Goal: Find contact information: Find contact information

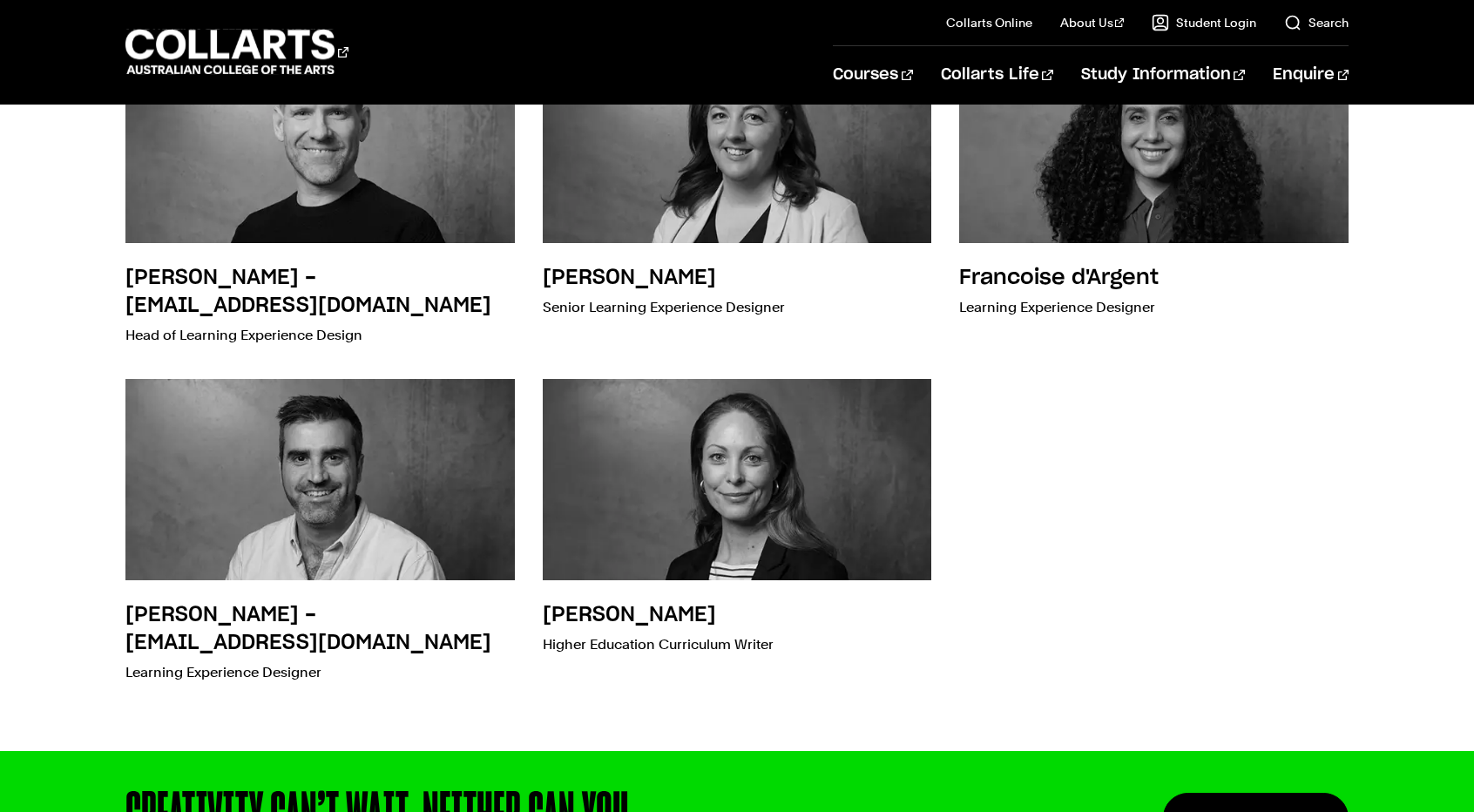
scroll to position [697, 0]
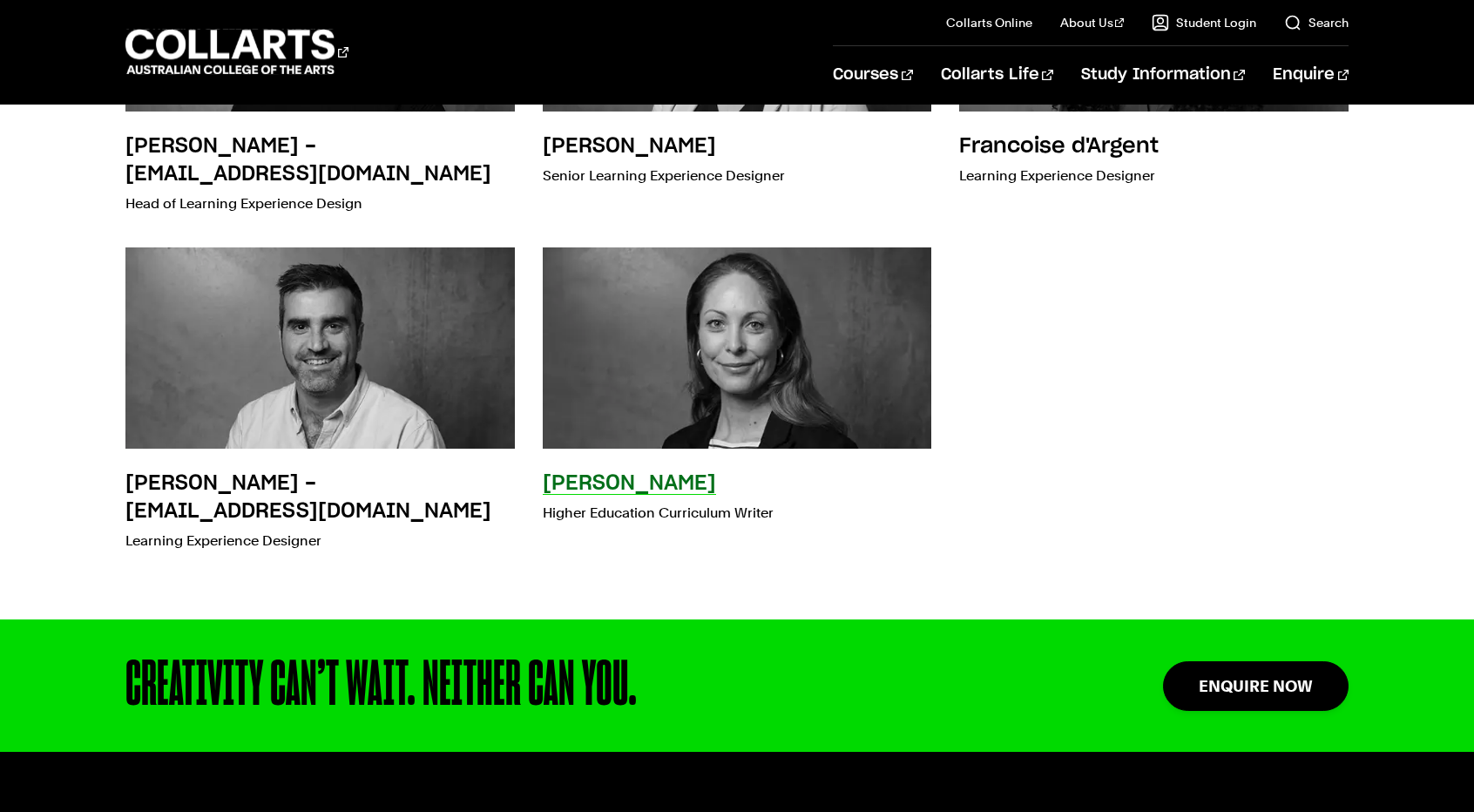
click at [796, 390] on img at bounding box center [736, 348] width 428 height 222
click at [653, 488] on h3 "[PERSON_NAME]" at bounding box center [629, 483] width 174 height 21
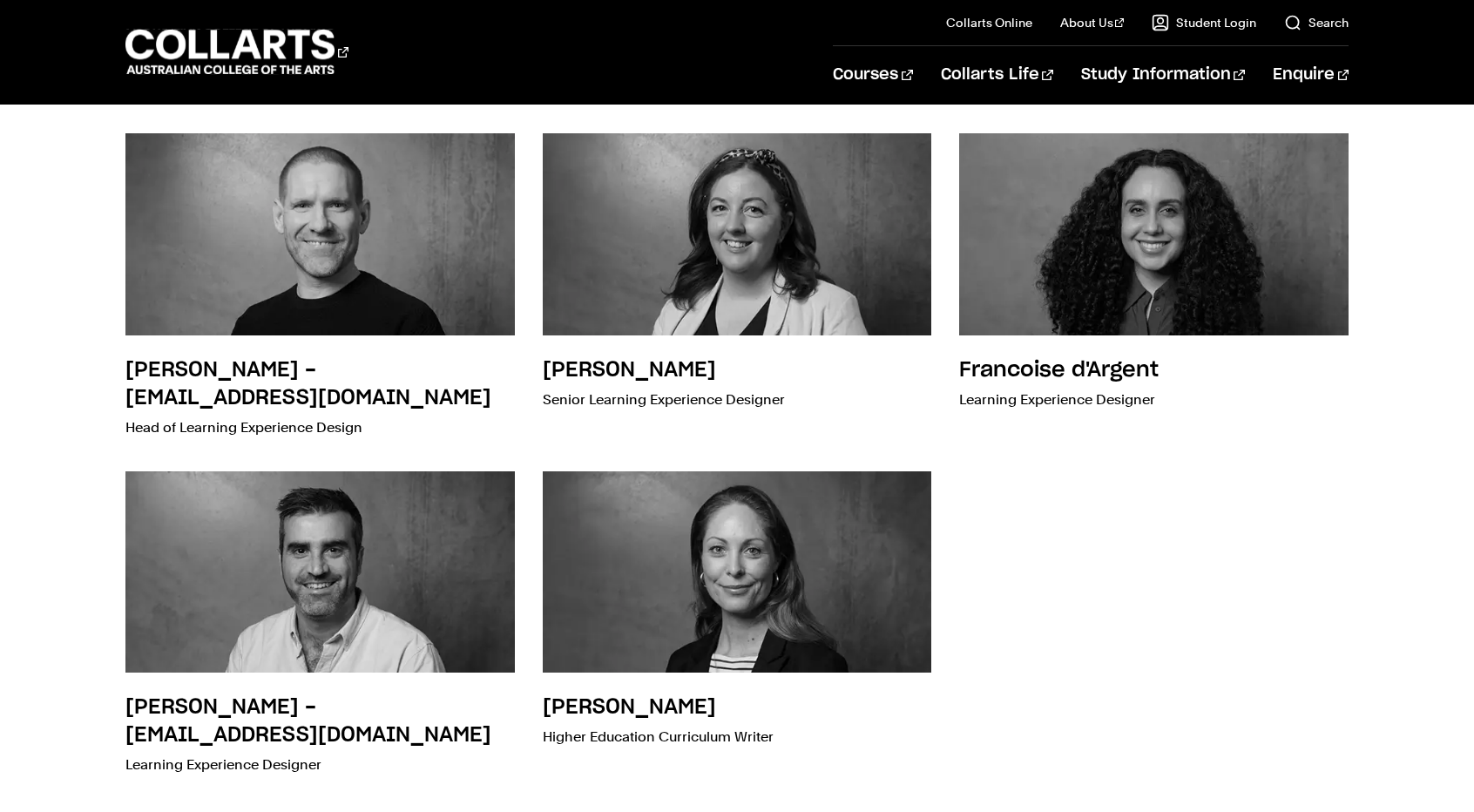
scroll to position [436, 0]
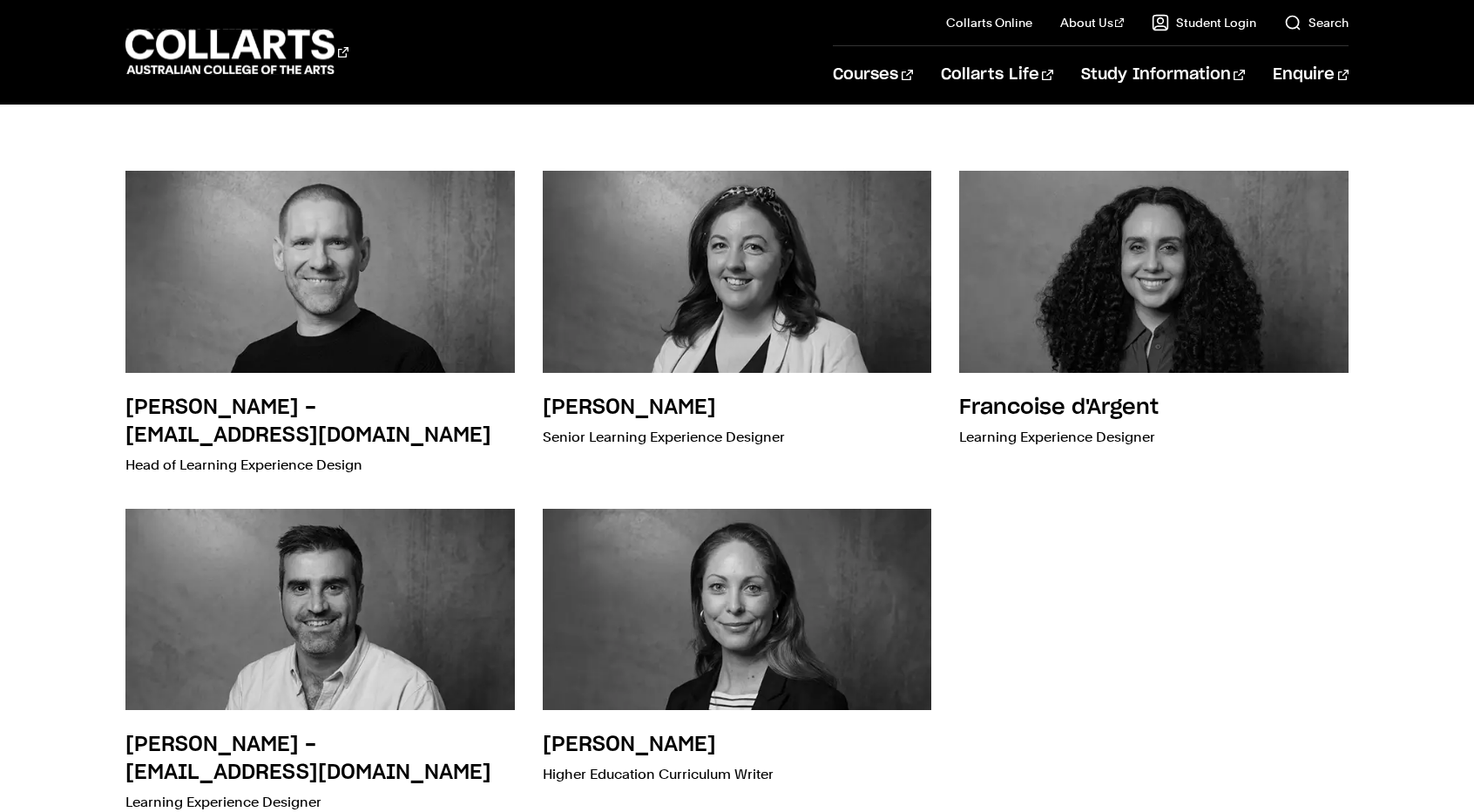
click at [1012, 652] on div "[PERSON_NAME] - [EMAIL_ADDRESS][DOMAIN_NAME] Head of Learning Experience Design…" at bounding box center [737, 494] width 1223 height 702
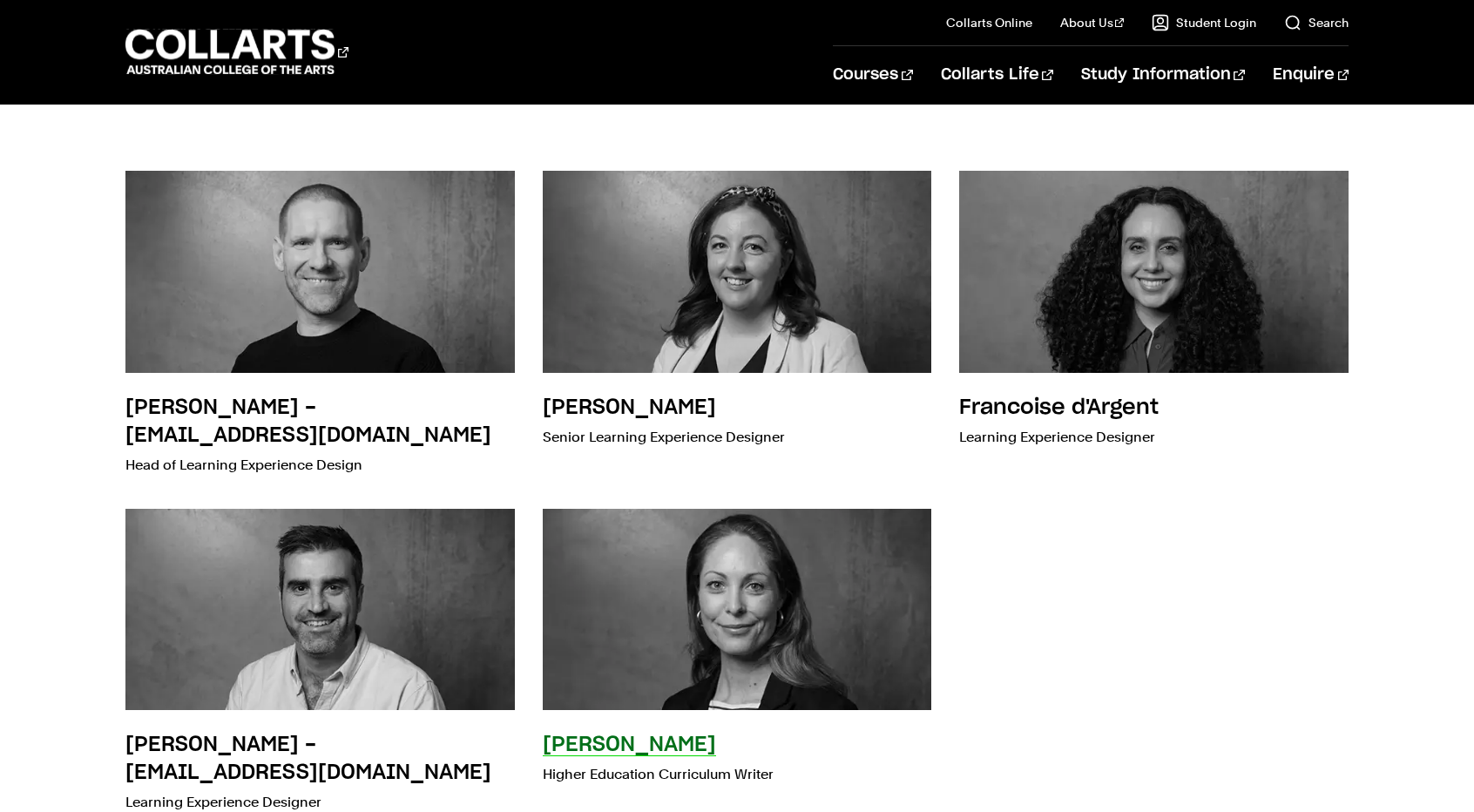
click at [636, 751] on h3 "[PERSON_NAME]" at bounding box center [629, 744] width 174 height 21
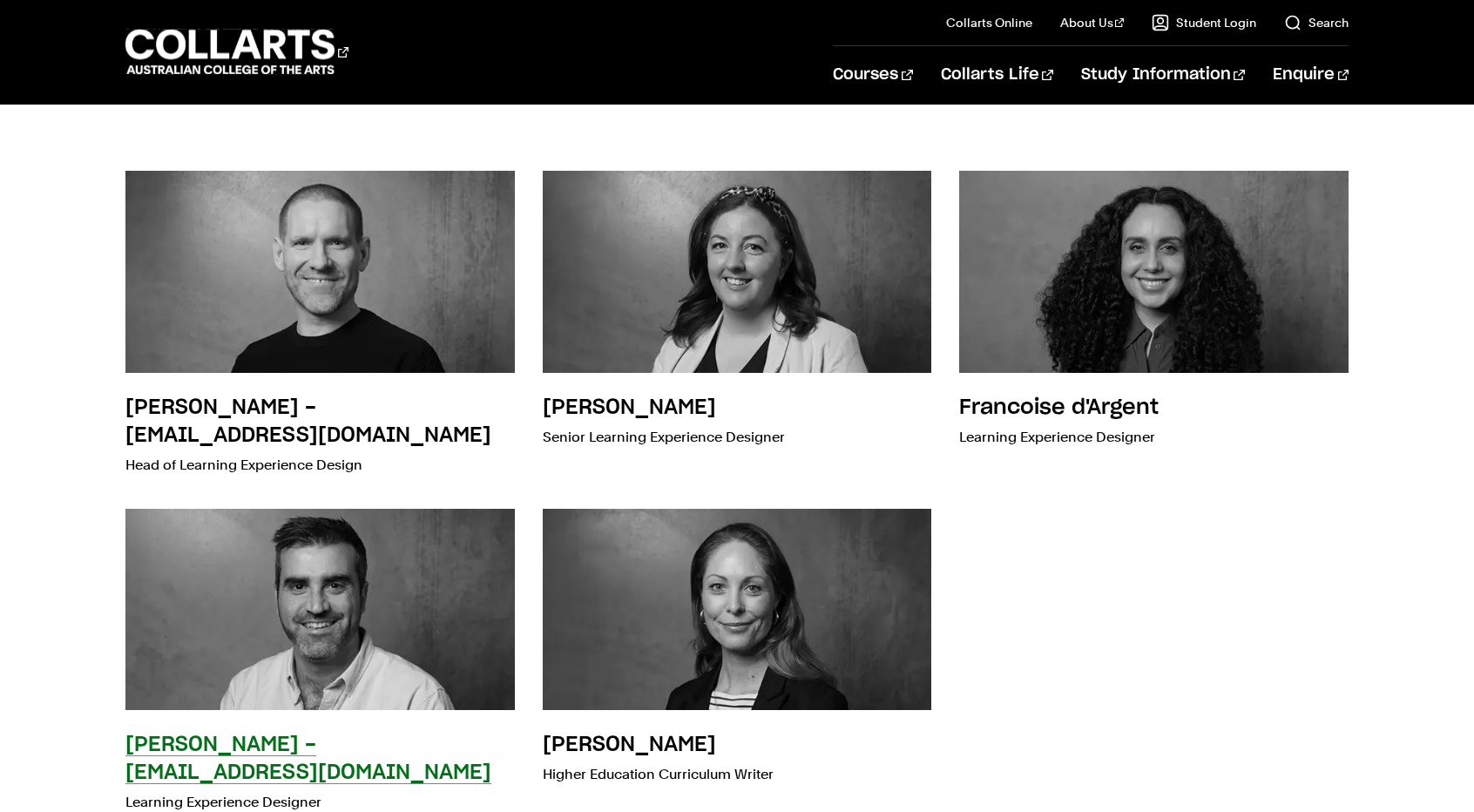
click at [234, 752] on h3 "[PERSON_NAME] - [EMAIL_ADDRESS][DOMAIN_NAME]" at bounding box center [309, 758] width 366 height 49
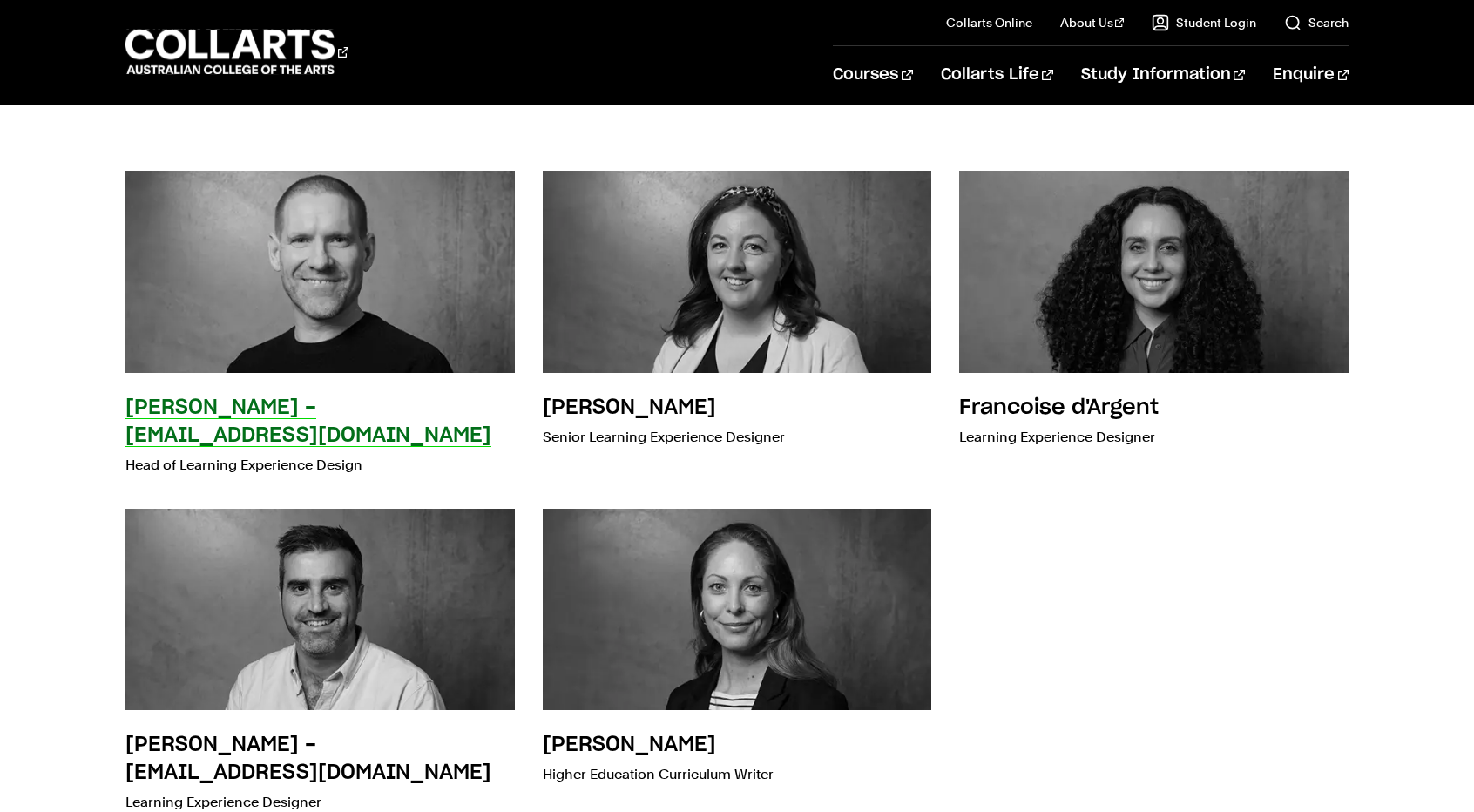
click at [272, 441] on h3 "[PERSON_NAME] - [EMAIL_ADDRESS][DOMAIN_NAME]" at bounding box center [309, 421] width 366 height 49
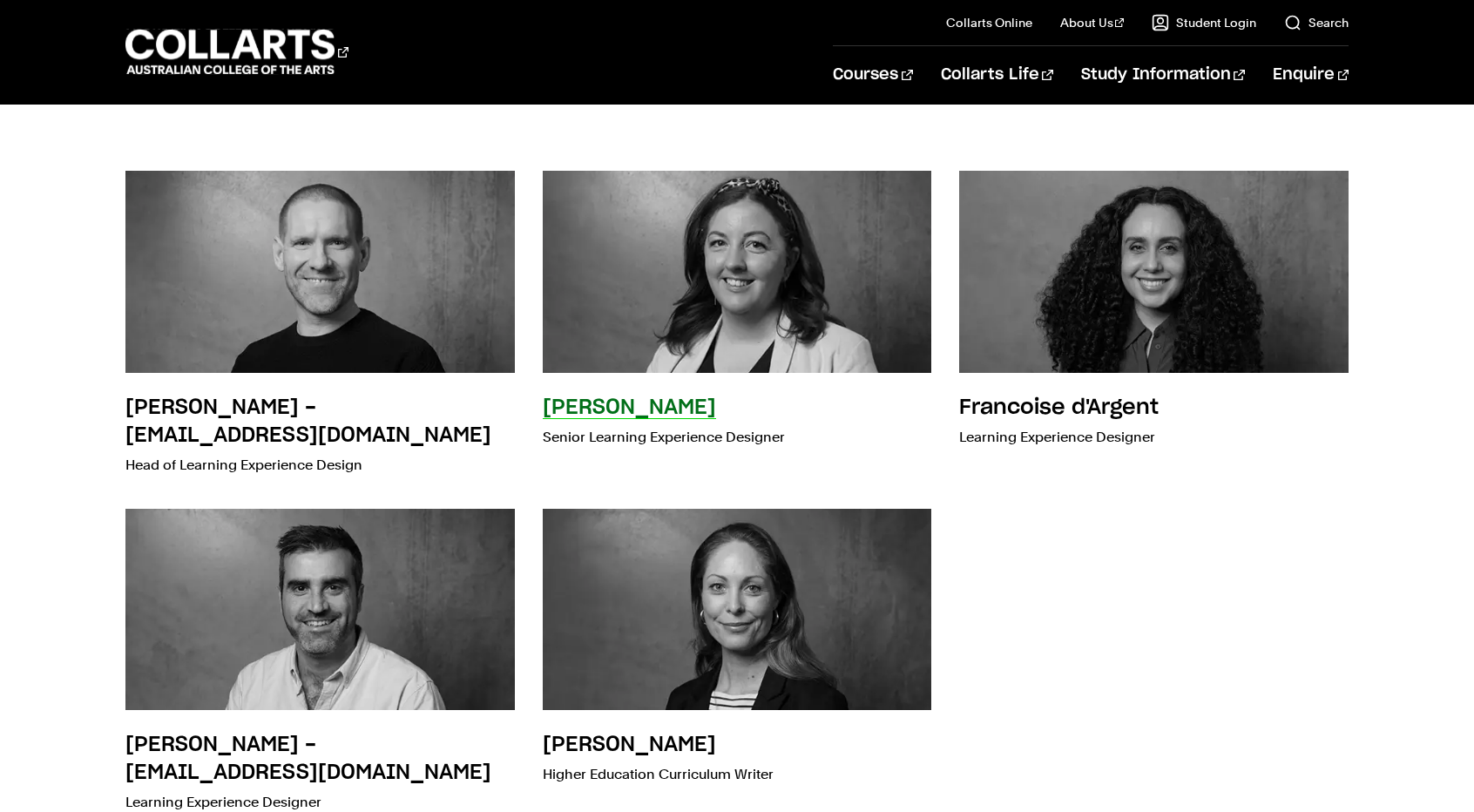
click at [587, 409] on h3 "[PERSON_NAME]" at bounding box center [629, 408] width 174 height 21
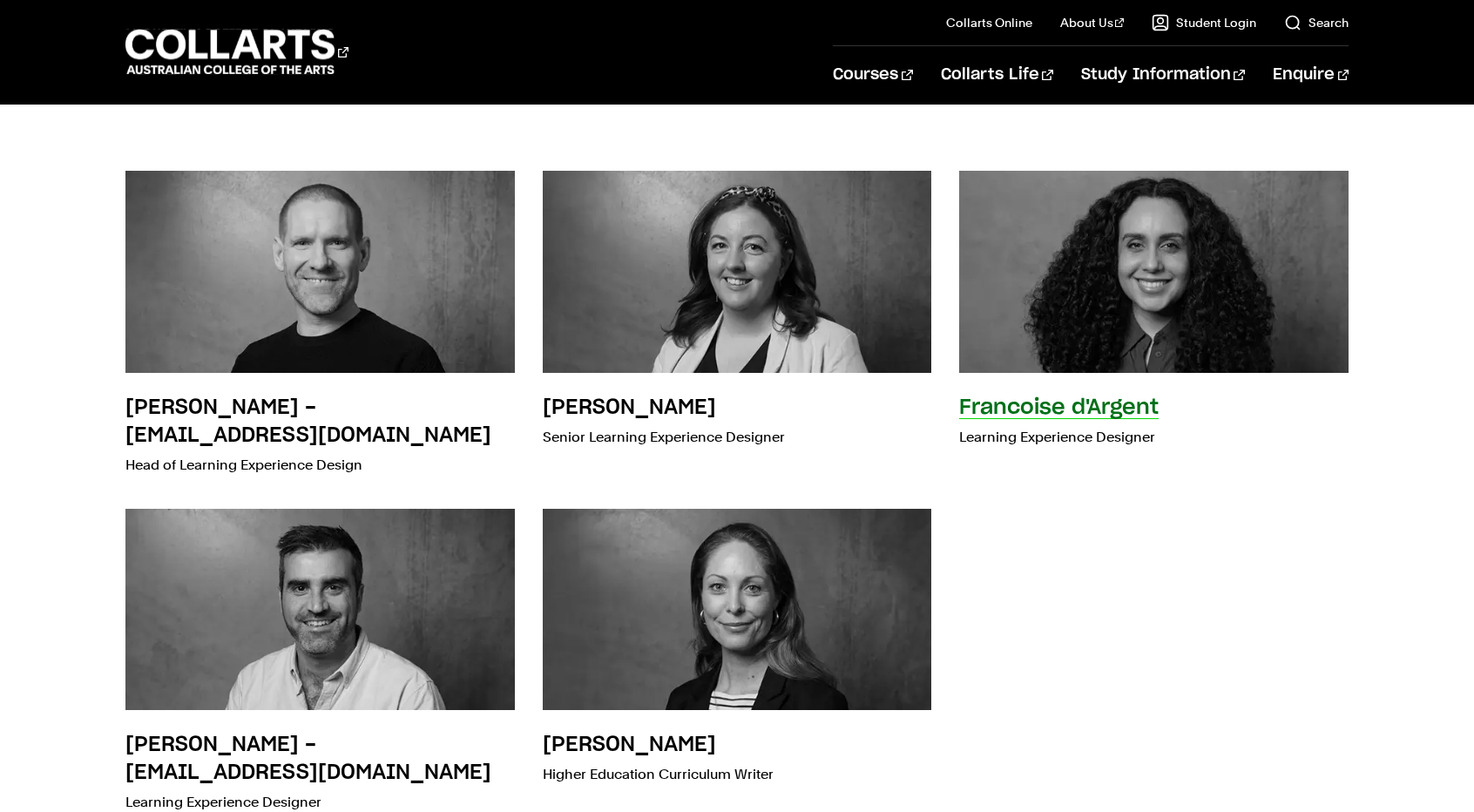
click at [1068, 415] on h3 "Francoise d'Argent" at bounding box center [1058, 408] width 199 height 21
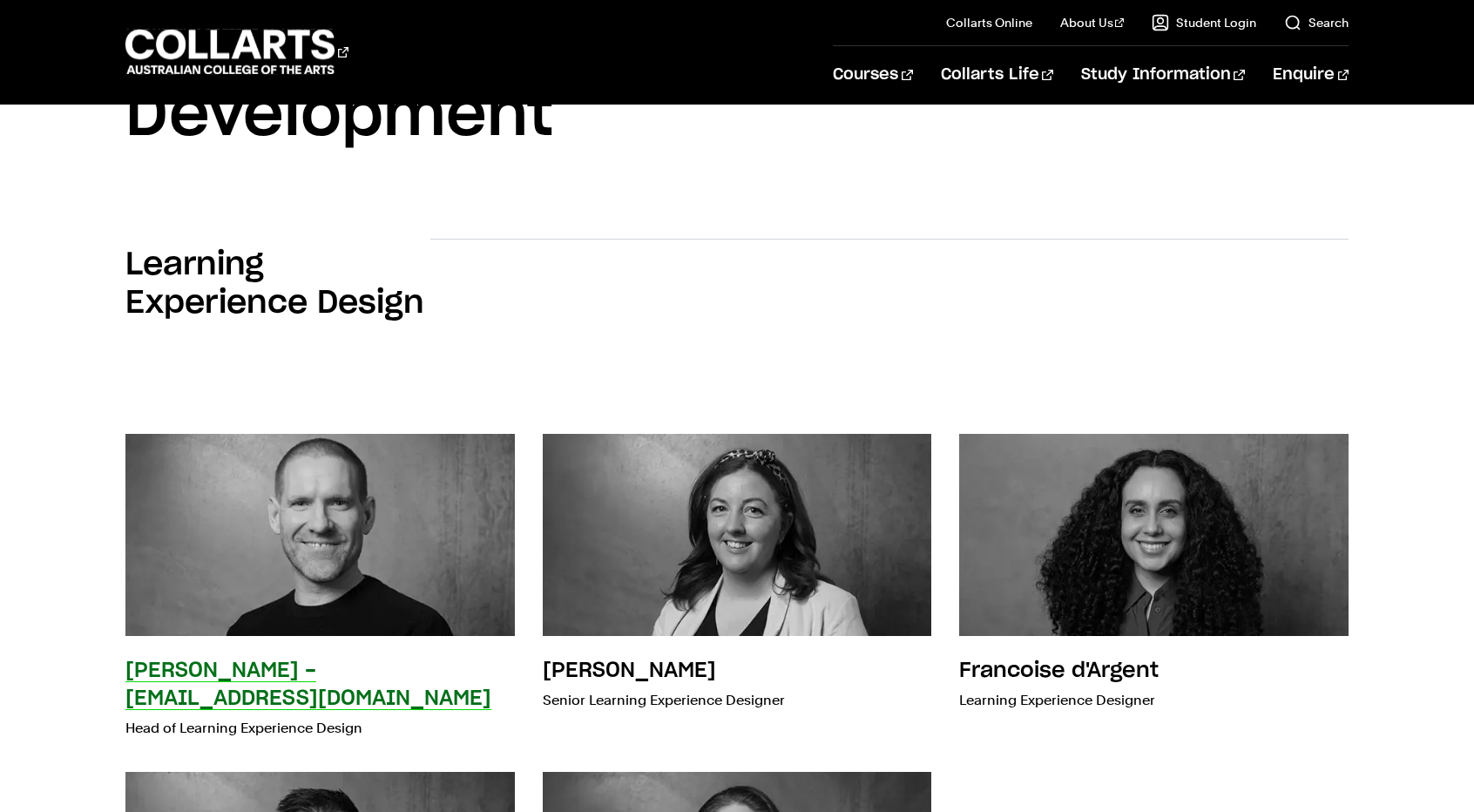
scroll to position [87, 0]
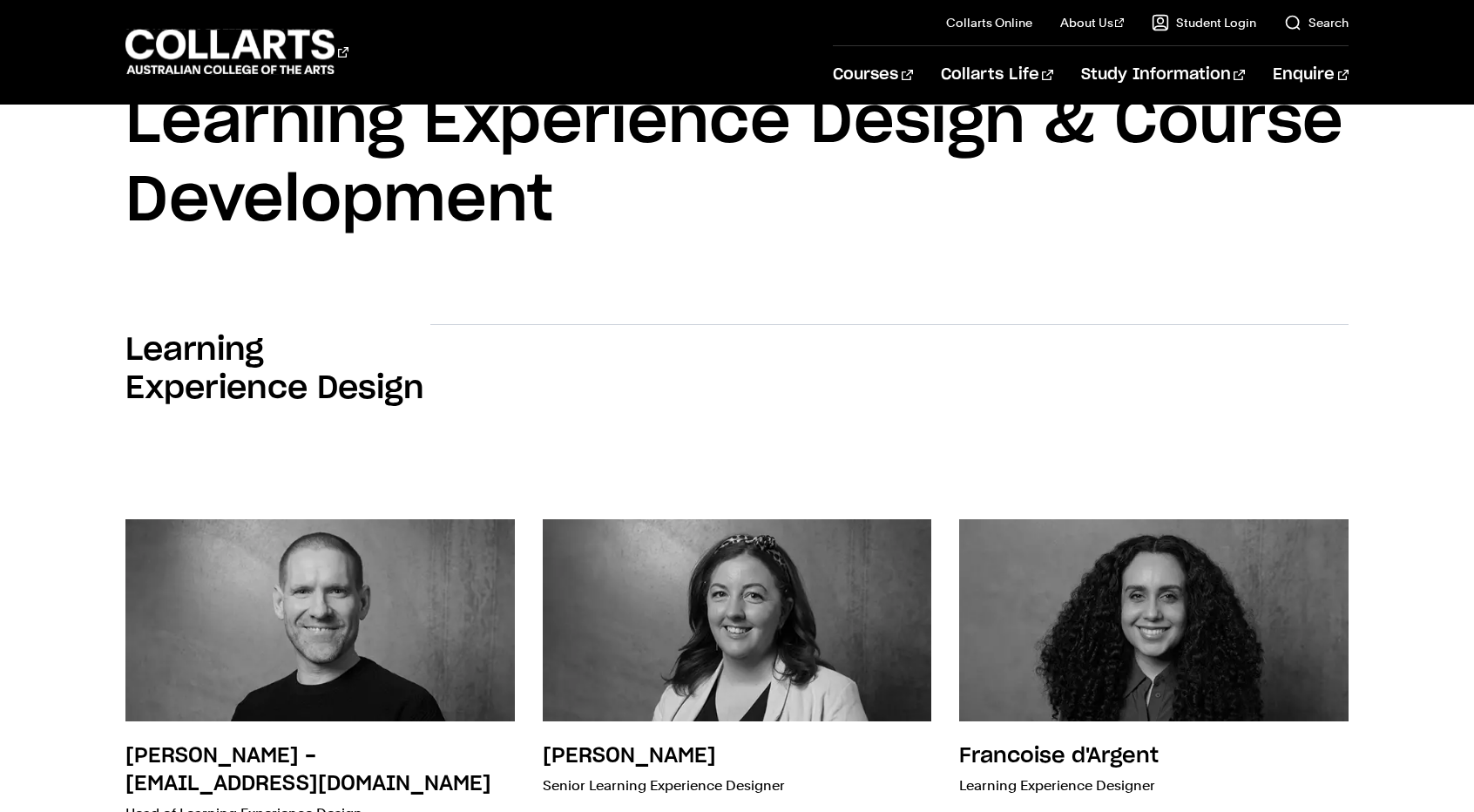
click at [1443, 416] on div "Learning Experience Design" at bounding box center [737, 376] width 1474 height 160
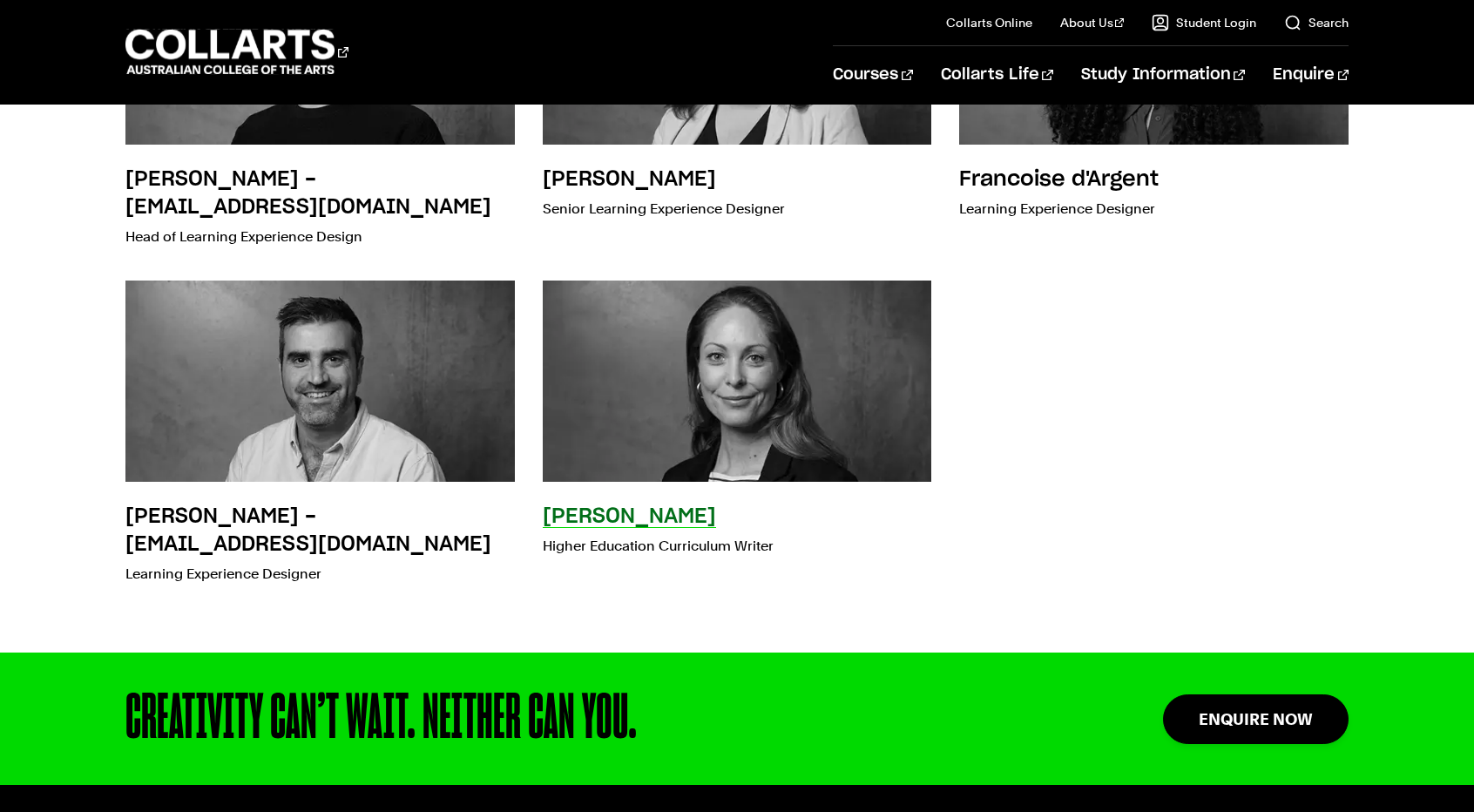
scroll to position [421, 0]
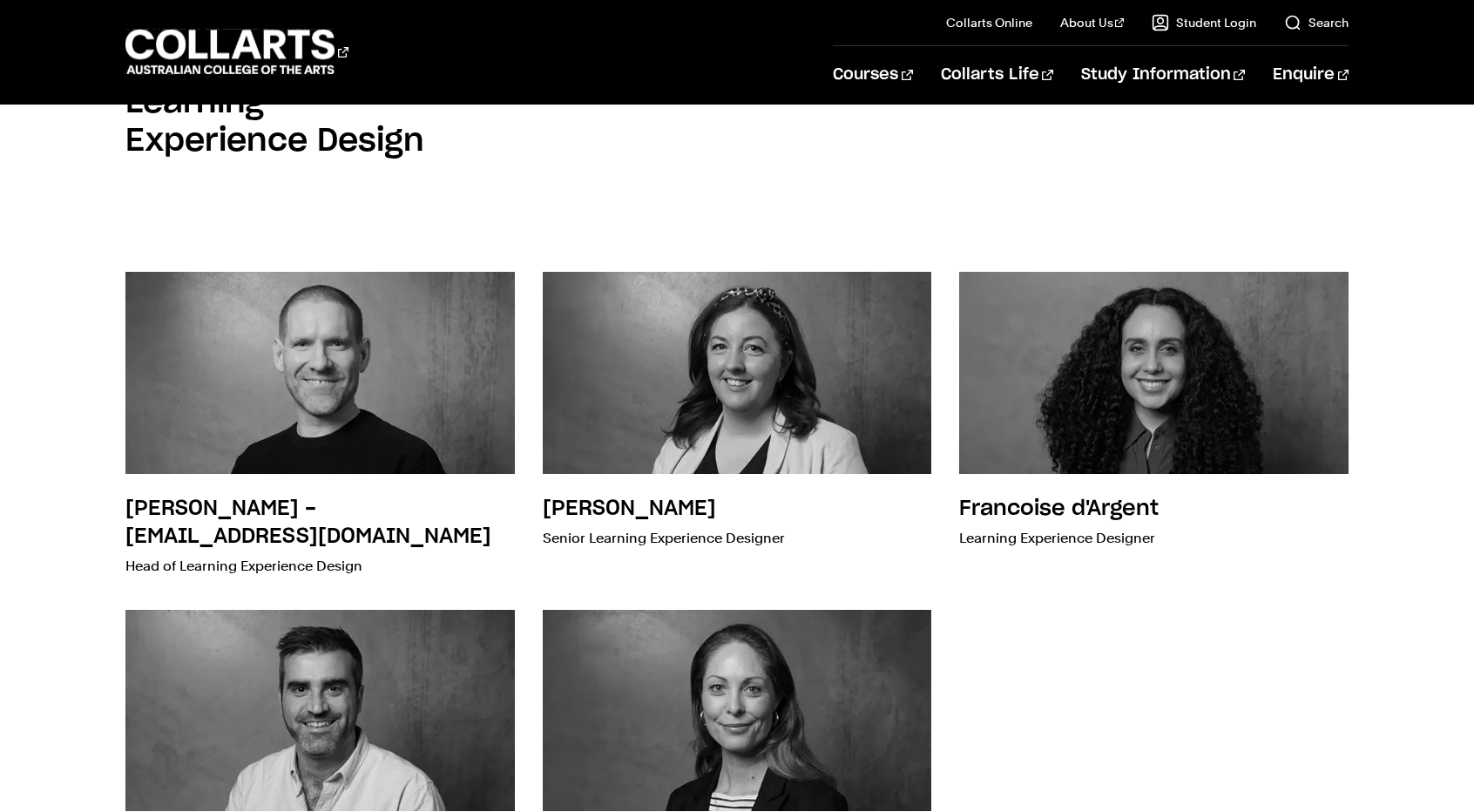
drag, startPoint x: 1417, startPoint y: 523, endPoint x: 1408, endPoint y: 525, distance: 9.2
click at [1415, 523] on div "[PERSON_NAME] - [EMAIL_ADDRESS][DOMAIN_NAME] Head of Learning Experience Design…" at bounding box center [737, 595] width 1474 height 773
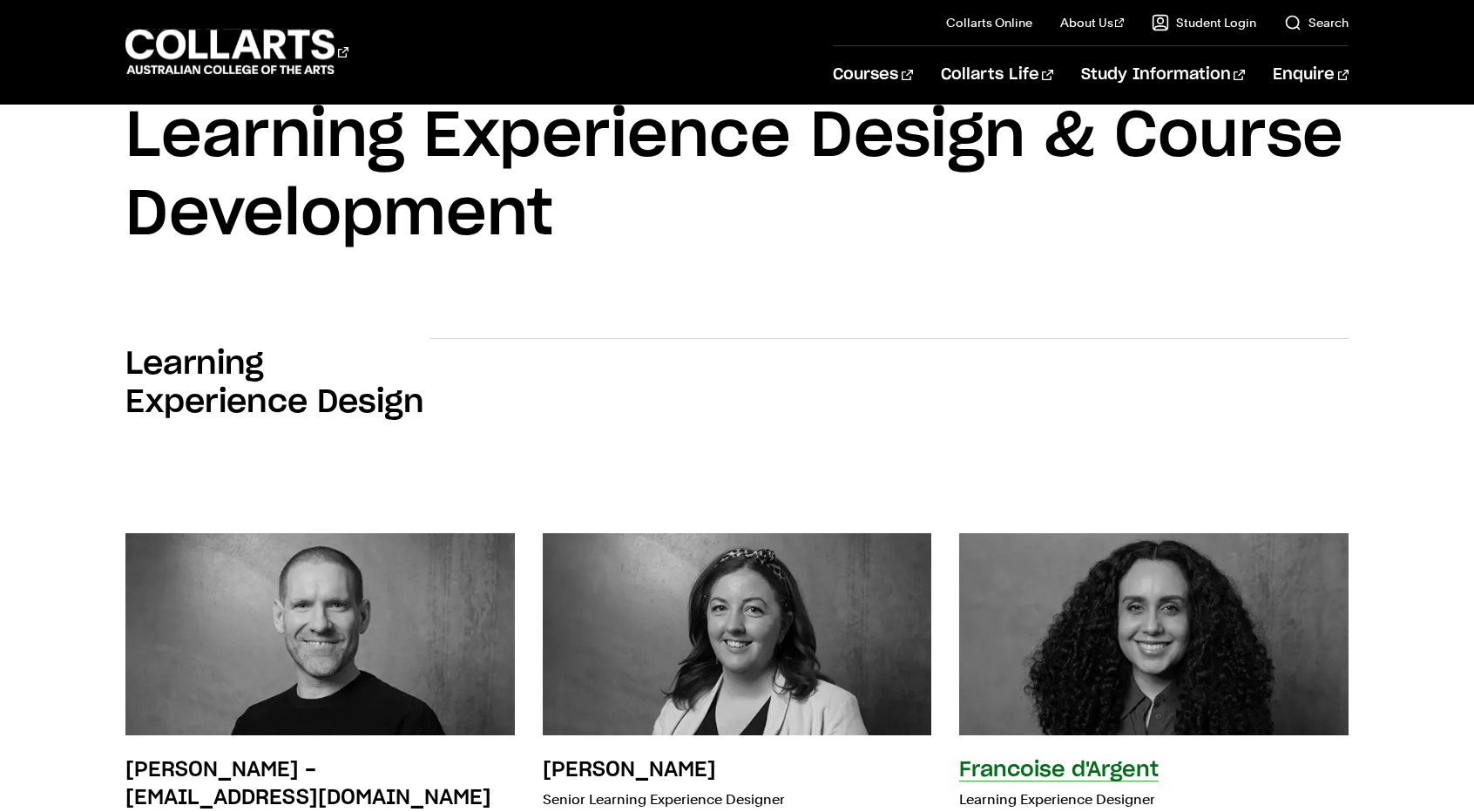
scroll to position [0, 0]
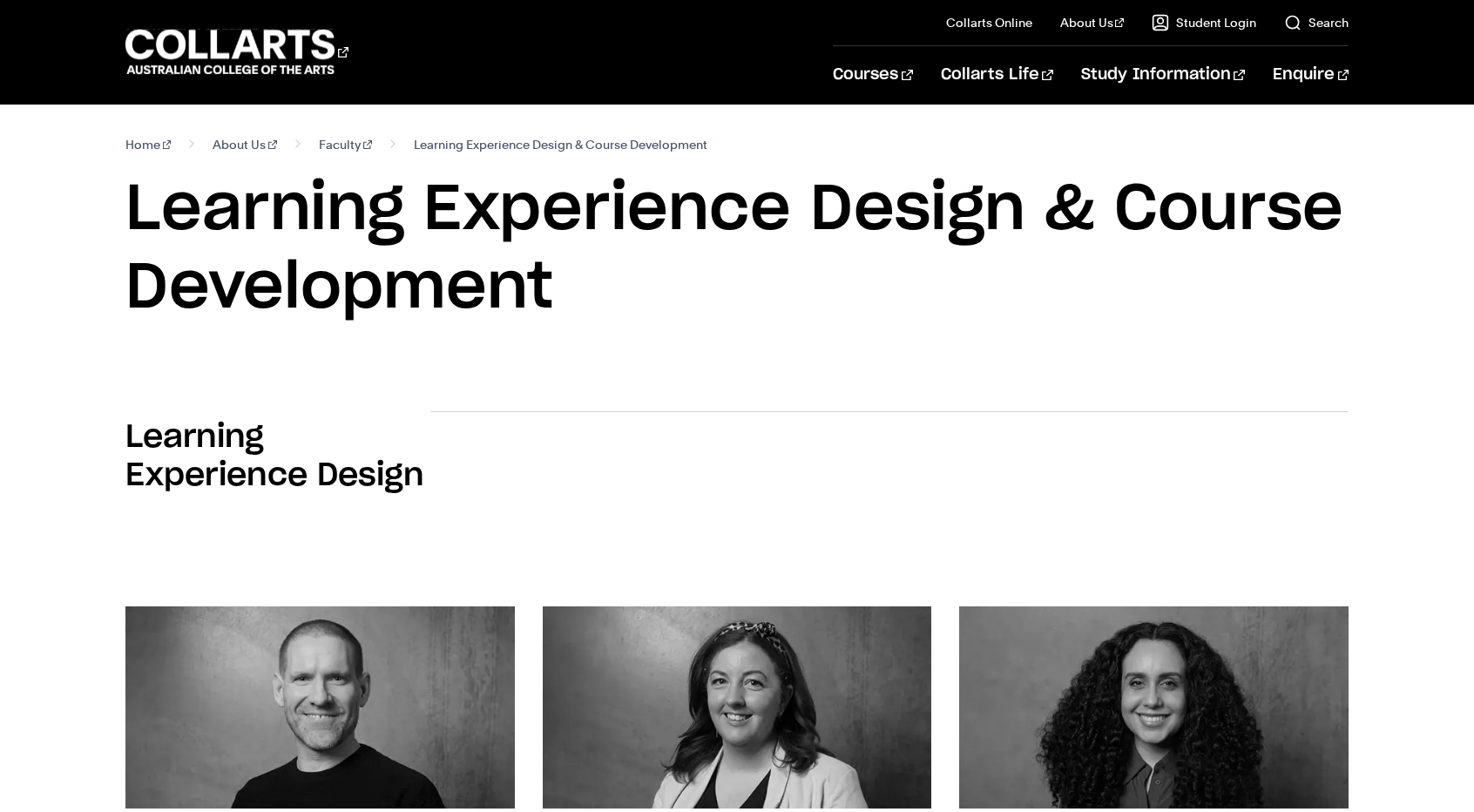
click at [1336, 454] on div at bounding box center [889, 463] width 918 height 105
